Goal: Information Seeking & Learning: Learn about a topic

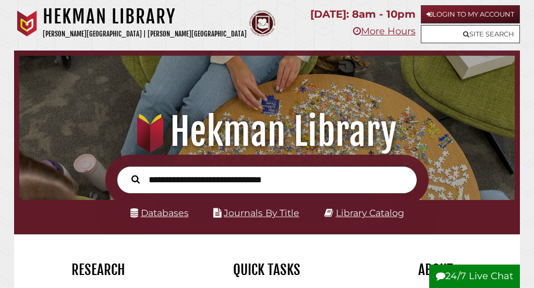
scroll to position [164, 490]
click at [196, 186] on input "text" at bounding box center [267, 180] width 300 height 28
click at [161, 220] on li "Databases" at bounding box center [159, 213] width 58 height 17
click at [158, 217] on link "Databases" at bounding box center [159, 212] width 58 height 11
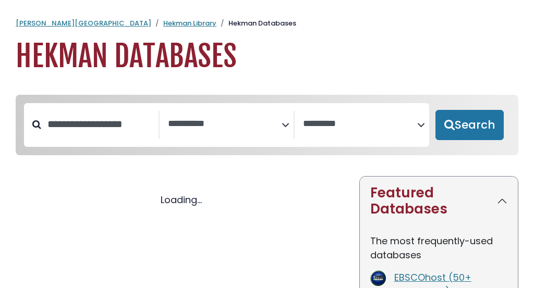
select select "Database Subject Filter"
select select "Database Vendors Filter"
select select "Database Subject Filter"
select select "Database Vendors Filter"
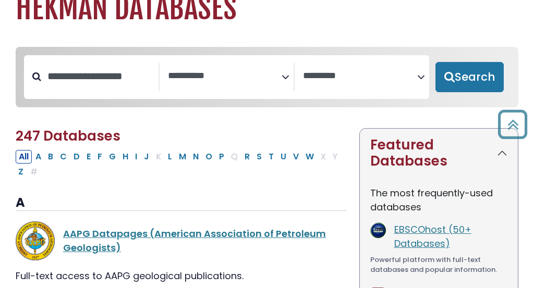
scroll to position [41, 0]
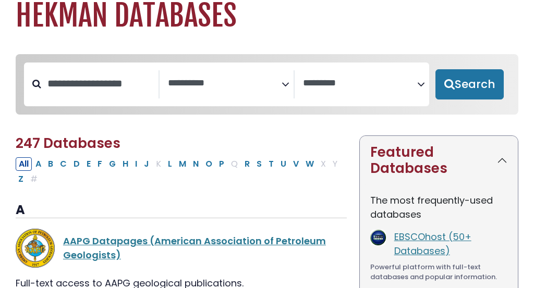
click at [284, 81] on icon "Search filters" at bounding box center [285, 82] width 8 height 15
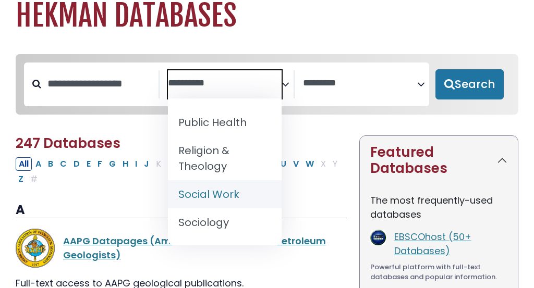
scroll to position [1126, 0]
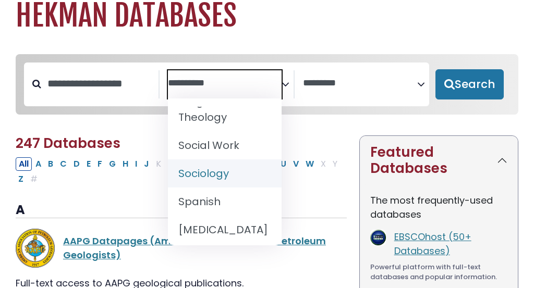
select select "*****"
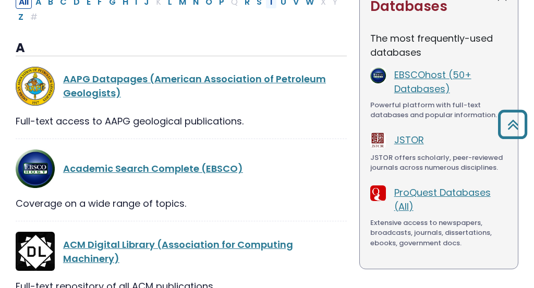
scroll to position [0, 0]
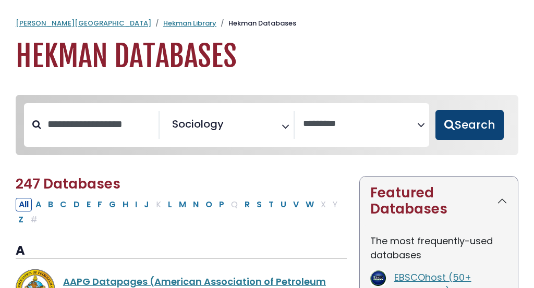
click at [487, 125] on button "Search" at bounding box center [469, 125] width 68 height 30
select select "Database Vendors Filter"
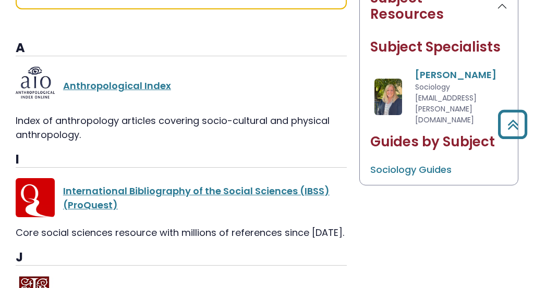
scroll to position [392, 0]
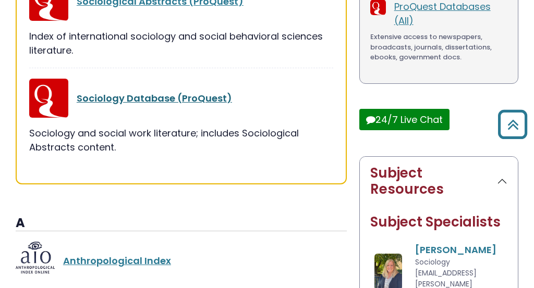
click at [176, 97] on link "Sociology Database (ProQuest)" at bounding box center [154, 98] width 155 height 13
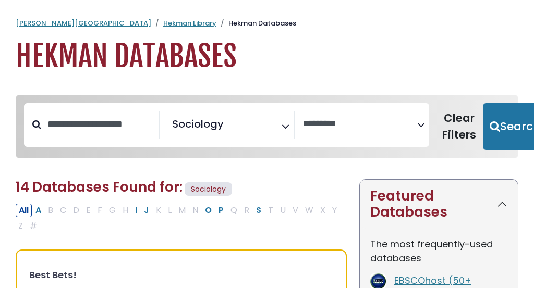
select select "Database Vendors Filter"
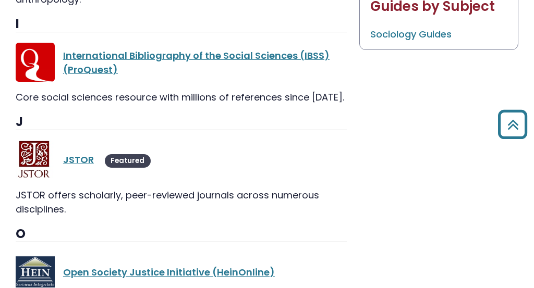
scroll to position [718, 0]
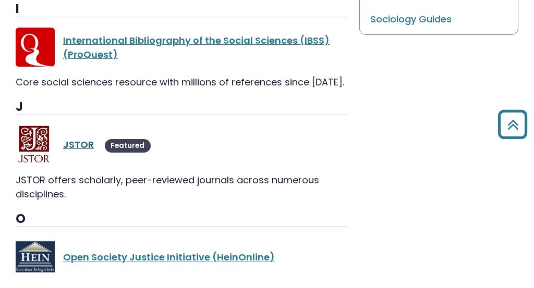
click at [77, 142] on link "JSTOR" at bounding box center [78, 144] width 31 height 13
